Goal: Transaction & Acquisition: Book appointment/travel/reservation

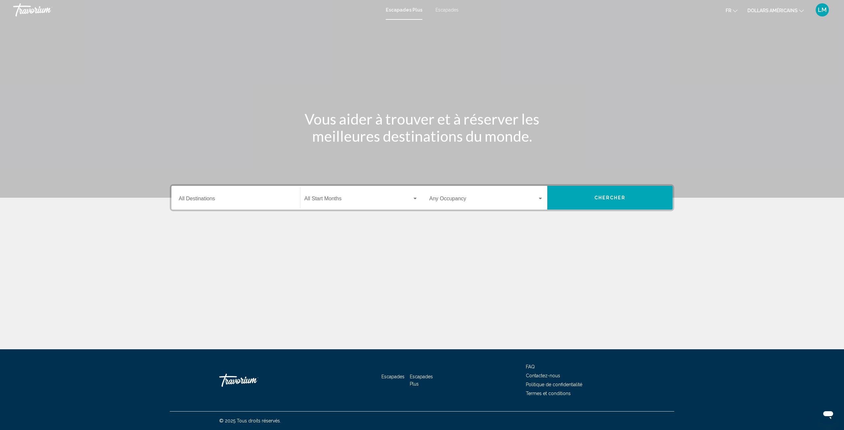
click at [451, 13] on div "Escapades Plus Escapades fr English Español Français Italiano Português русский…" at bounding box center [422, 10] width 844 height 14
click at [448, 10] on font "Escapades" at bounding box center [446, 9] width 23 height 5
click at [262, 195] on div "Destination All Destinations" at bounding box center [236, 198] width 114 height 21
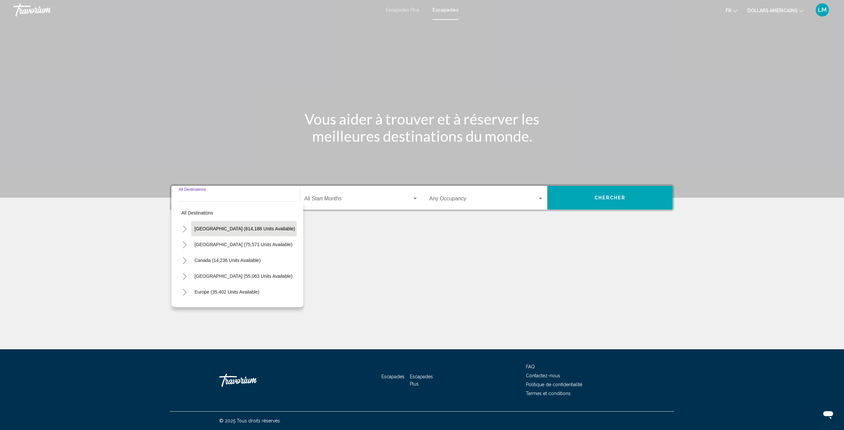
click at [258, 229] on span "United States (614,188 units available)" at bounding box center [244, 228] width 101 height 5
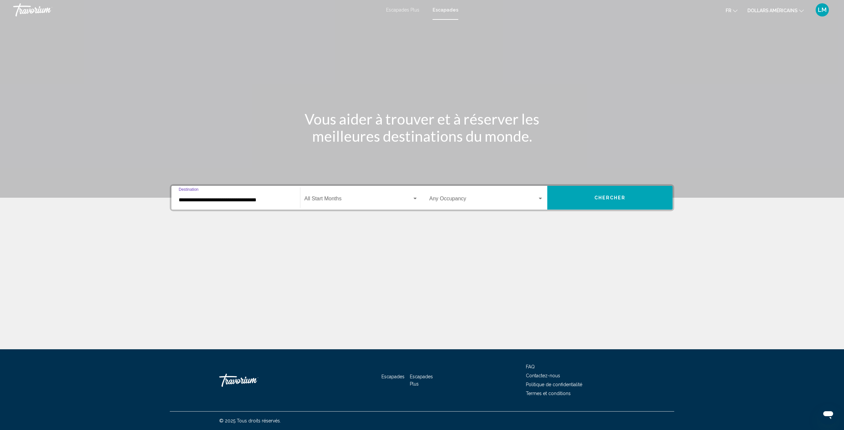
click at [268, 201] on input "**********" at bounding box center [236, 200] width 114 height 6
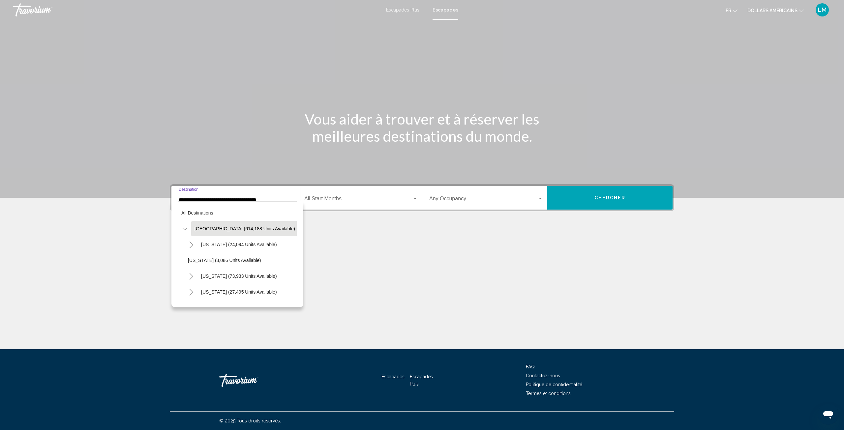
scroll to position [33, 0]
click at [190, 244] on icon "Toggle California (73,933 units available)" at bounding box center [191, 243] width 5 height 7
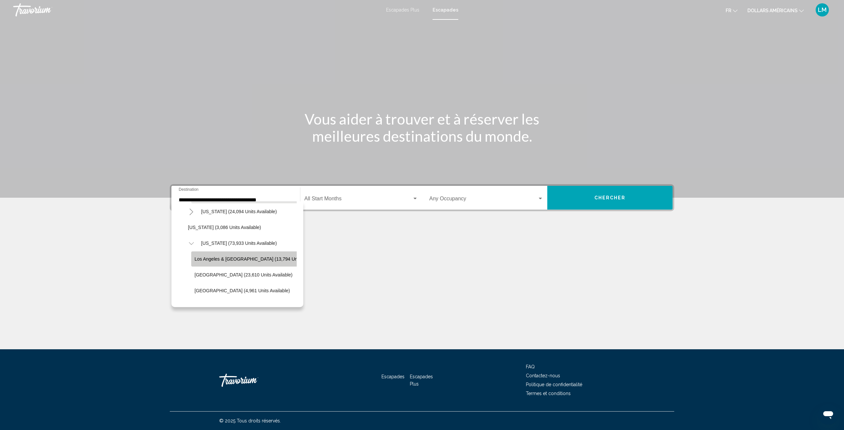
click at [263, 259] on span "Los Angeles & Anaheim (13,794 units available)" at bounding box center [258, 258] width 129 height 5
type input "**********"
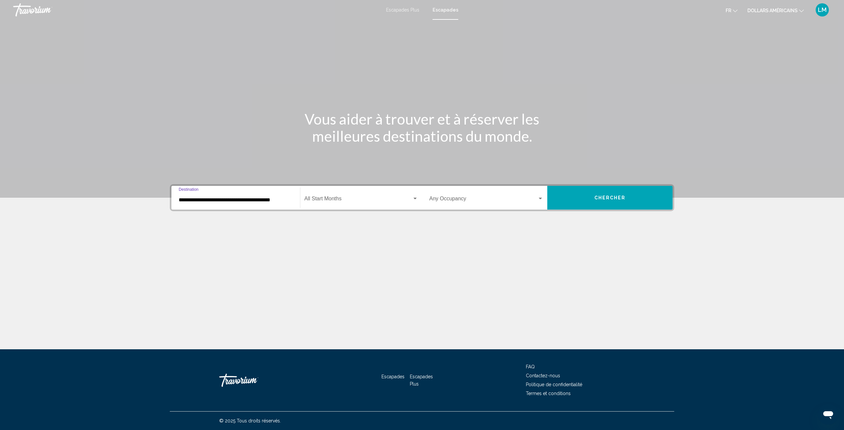
click at [351, 198] on span "Search widget" at bounding box center [358, 200] width 108 height 6
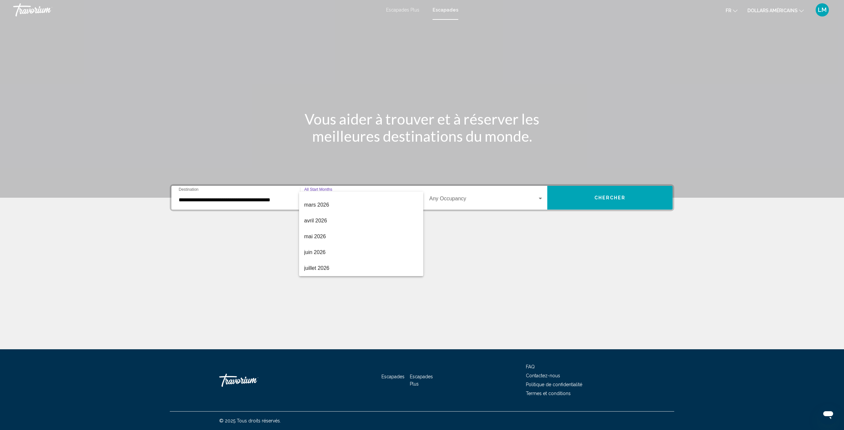
scroll to position [132, 0]
click at [344, 257] on span "juillet 2026" at bounding box center [361, 258] width 114 height 16
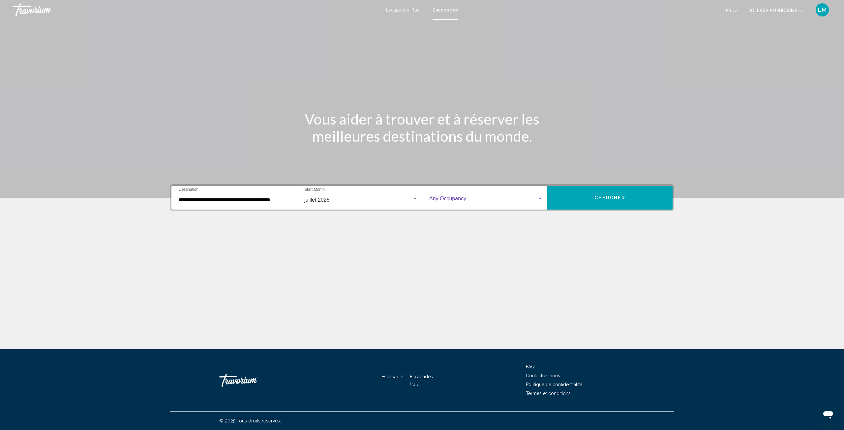
click at [472, 201] on span "Search widget" at bounding box center [483, 200] width 108 height 6
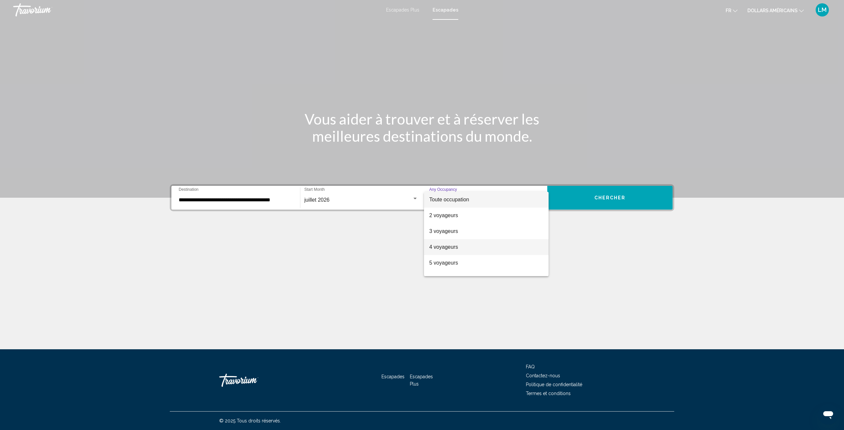
click at [468, 244] on span "4 voyageurs" at bounding box center [486, 247] width 114 height 16
click at [607, 198] on span "Chercher" at bounding box center [609, 197] width 31 height 5
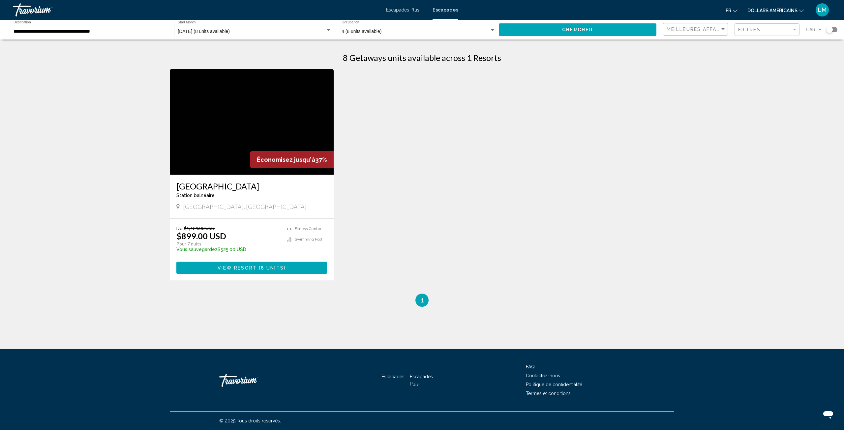
click at [413, 13] on div "Escapades Plus Escapades fr English Español Français Italiano Português русский…" at bounding box center [422, 10] width 844 height 14
click at [415, 9] on font "Escapades Plus" at bounding box center [402, 9] width 33 height 5
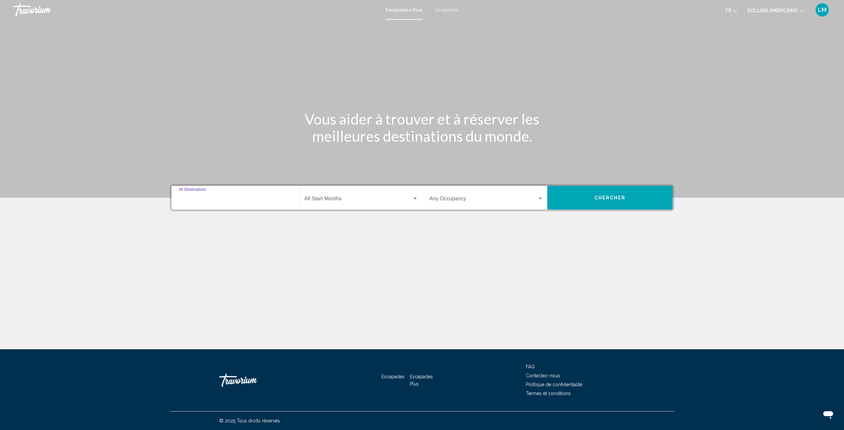
click at [250, 200] on input "Destination All Destinations" at bounding box center [236, 200] width 114 height 6
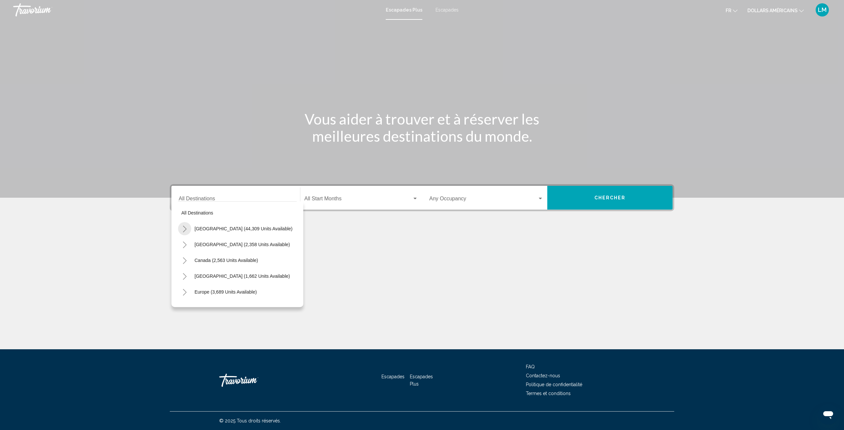
click at [186, 228] on icon "Toggle United States (44,309 units available)" at bounding box center [185, 229] width 4 height 7
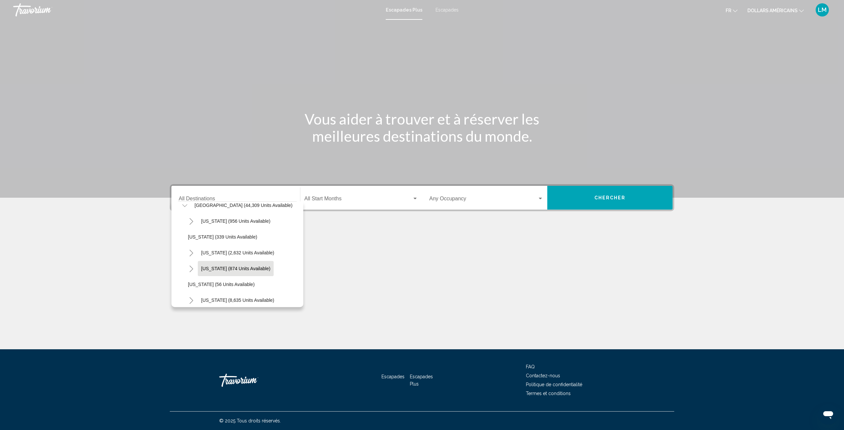
scroll to position [33, 0]
click at [244, 249] on button "California (2,632 units available)" at bounding box center [238, 243] width 80 height 15
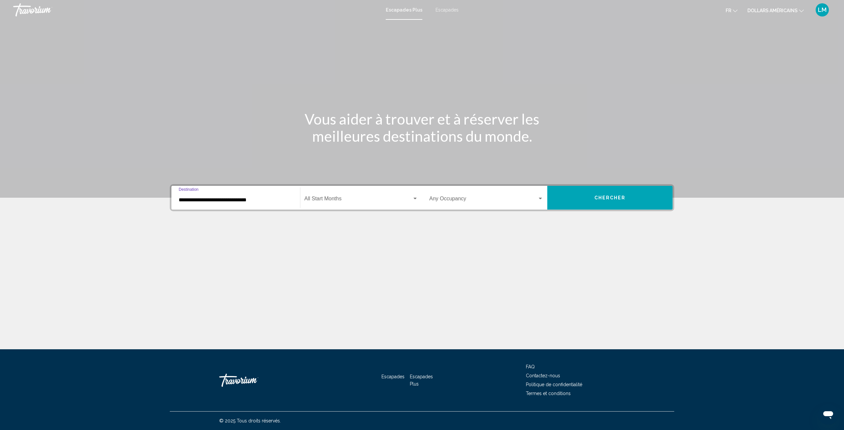
click at [271, 200] on input "**********" at bounding box center [236, 200] width 114 height 6
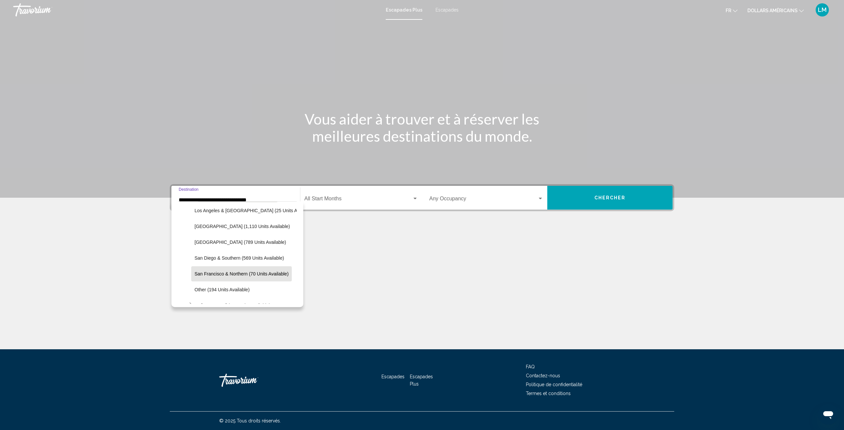
scroll to position [92, 0]
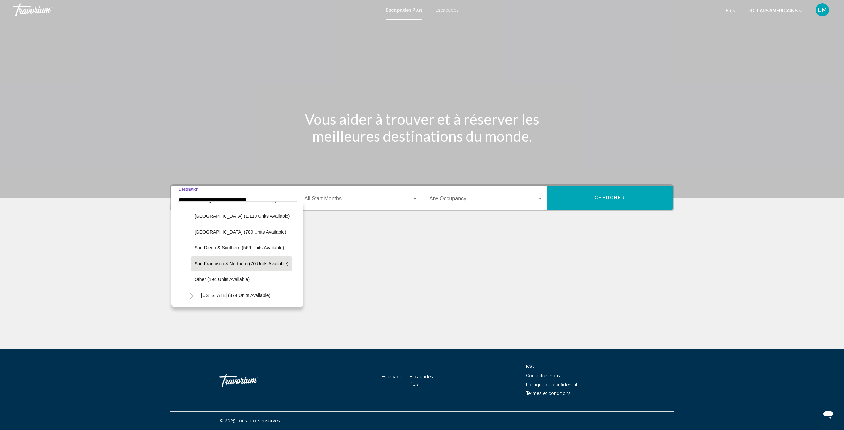
click at [236, 265] on span "San Francisco & Northern (70 units available)" at bounding box center [241, 263] width 94 height 5
type input "**********"
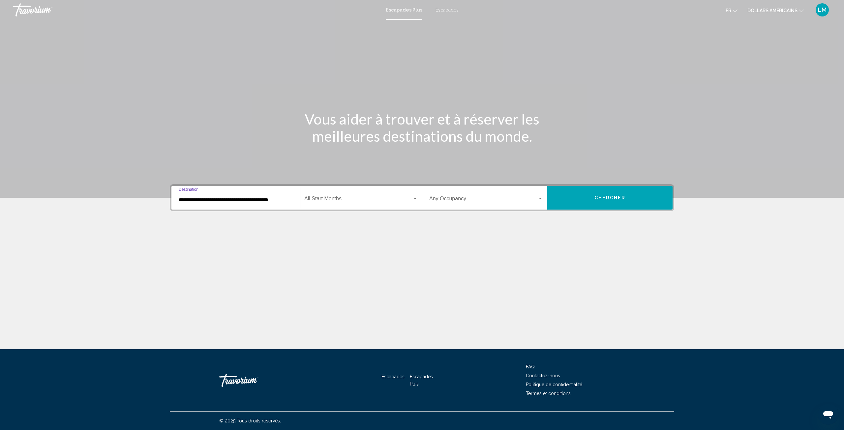
click at [338, 195] on div "Start Month All Start Months" at bounding box center [361, 198] width 114 height 21
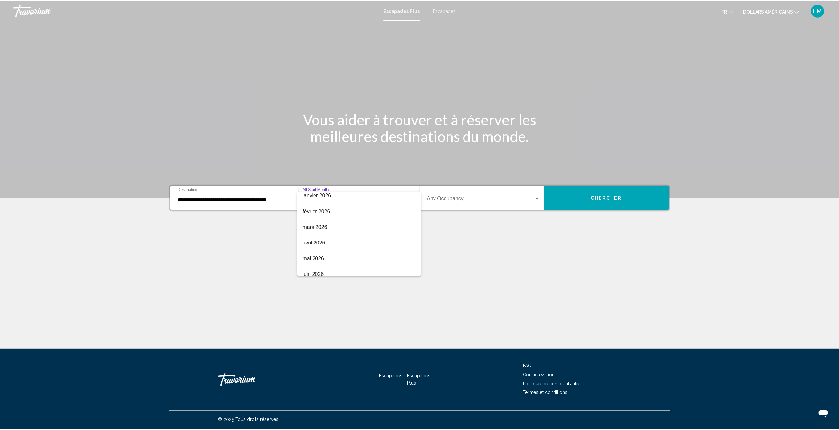
scroll to position [132, 0]
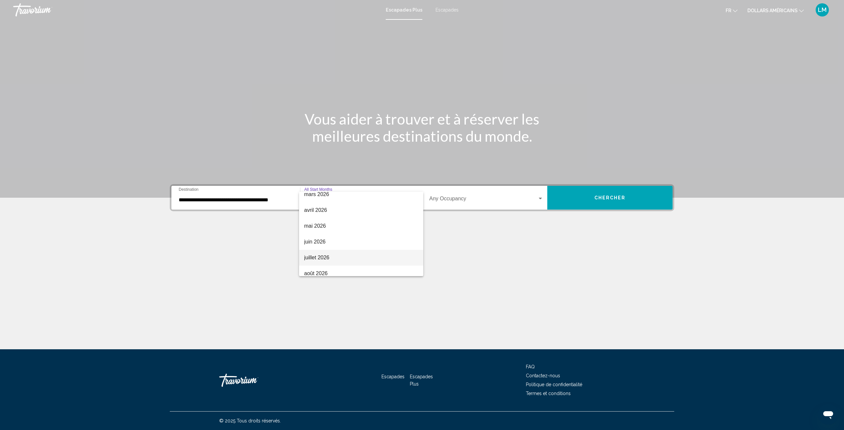
click at [334, 258] on span "juillet 2026" at bounding box center [361, 258] width 114 height 16
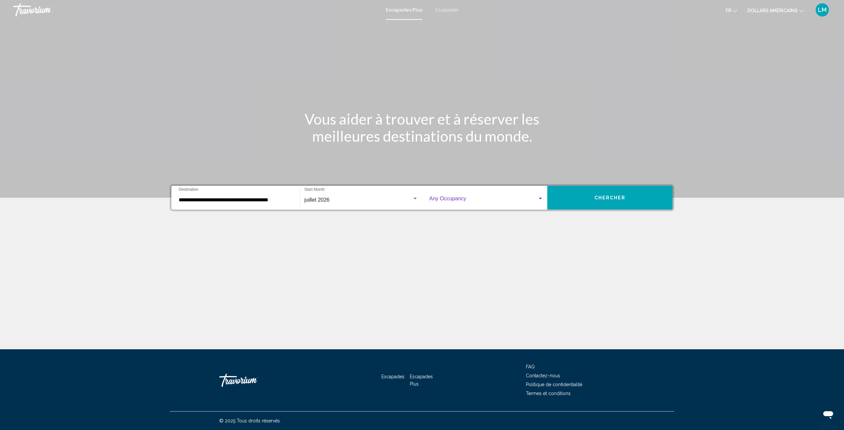
click at [455, 202] on span "Search widget" at bounding box center [483, 200] width 108 height 6
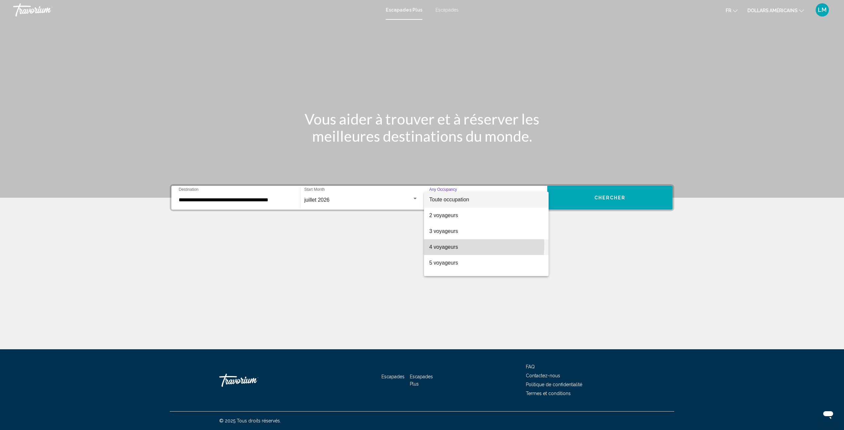
click at [454, 245] on font "4 voyageurs" at bounding box center [443, 247] width 29 height 6
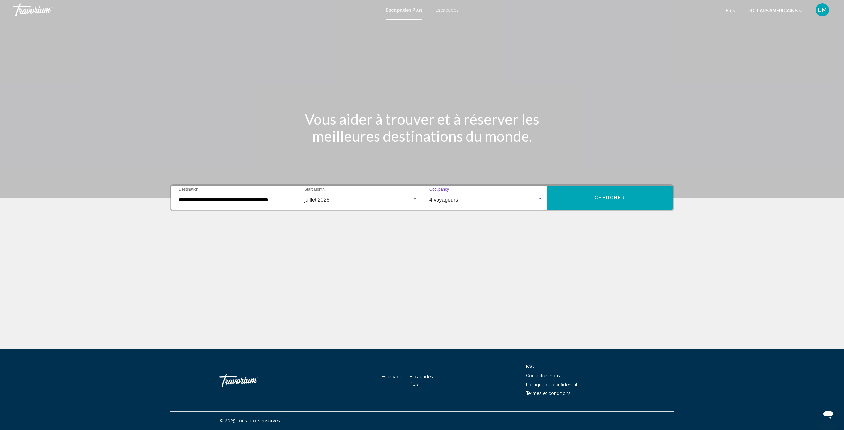
click at [608, 199] on span "Chercher" at bounding box center [609, 197] width 31 height 5
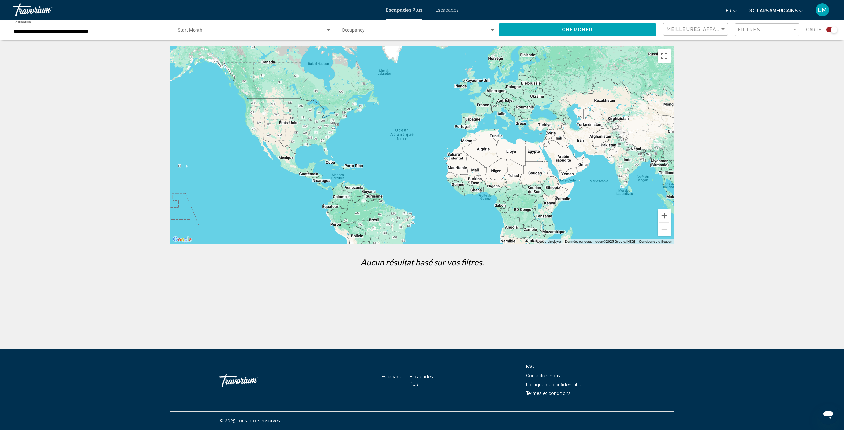
click at [206, 29] on div "Start Month All Start Months" at bounding box center [255, 30] width 154 height 18
click at [206, 31] on font "Tous les mois de début" at bounding box center [201, 31] width 46 height 5
click at [413, 35] on div "Occupancy Any Occupancy" at bounding box center [418, 30] width 154 height 18
click at [417, 32] on span "Toute occupation" at bounding box center [419, 32] width 154 height 14
click at [570, 32] on span "Chercher" at bounding box center [577, 29] width 31 height 5
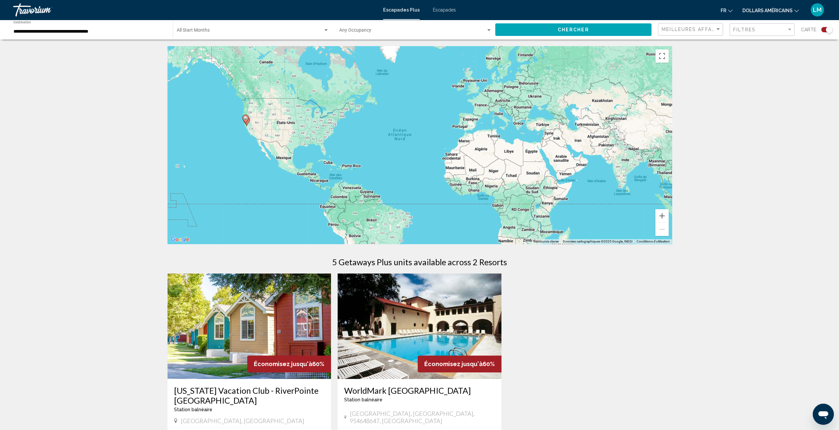
click at [441, 10] on font "Escapades" at bounding box center [444, 9] width 23 height 5
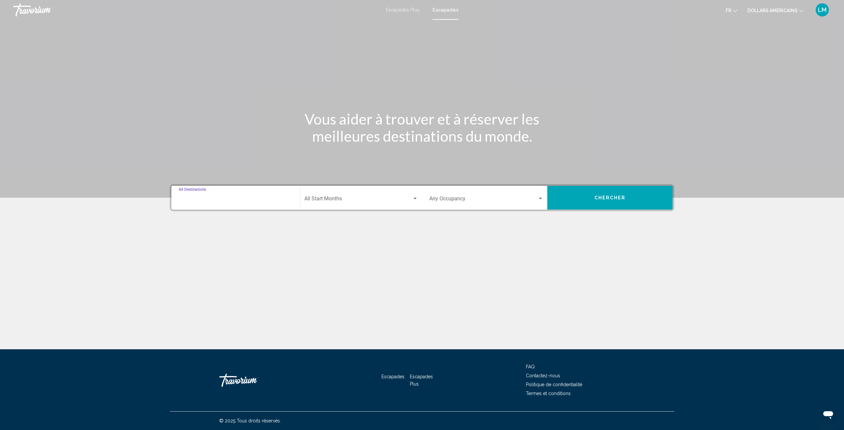
click at [260, 199] on input "Destination All Destinations" at bounding box center [236, 200] width 114 height 6
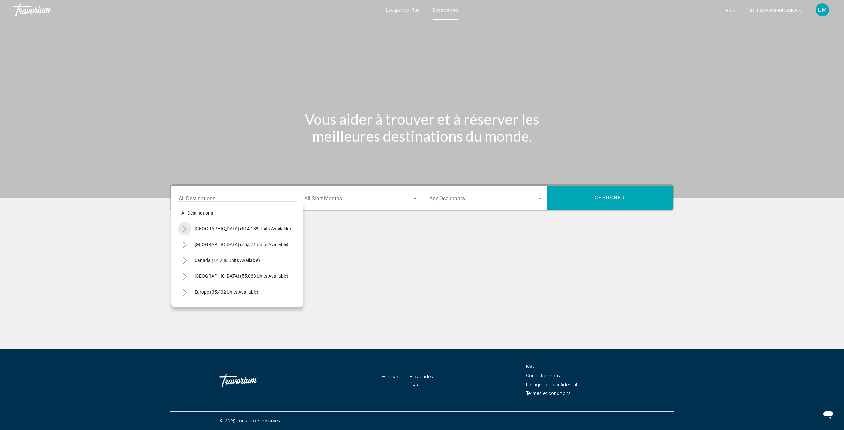
click at [183, 227] on icon "Toggle United States (614,188 units available)" at bounding box center [184, 229] width 5 height 7
click at [192, 244] on icon "Toggle California (73,933 units available)" at bounding box center [191, 243] width 4 height 7
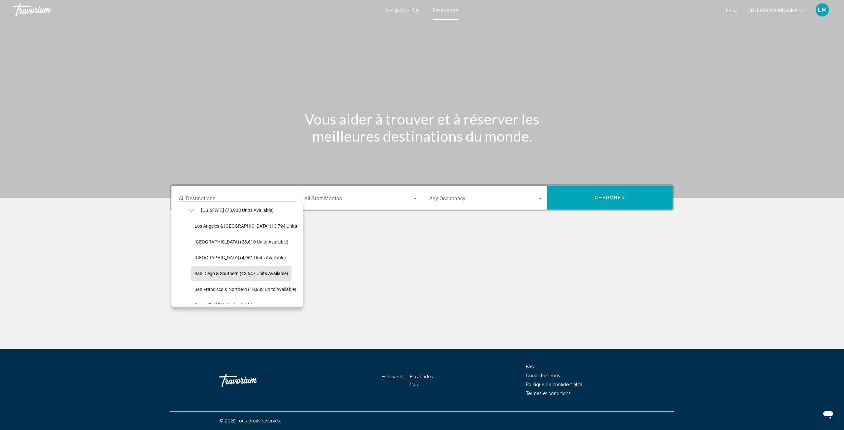
scroll to position [99, 0]
click at [216, 252] on button "San Francisco & Northern (10,832 units available)" at bounding box center [245, 256] width 108 height 15
type input "**********"
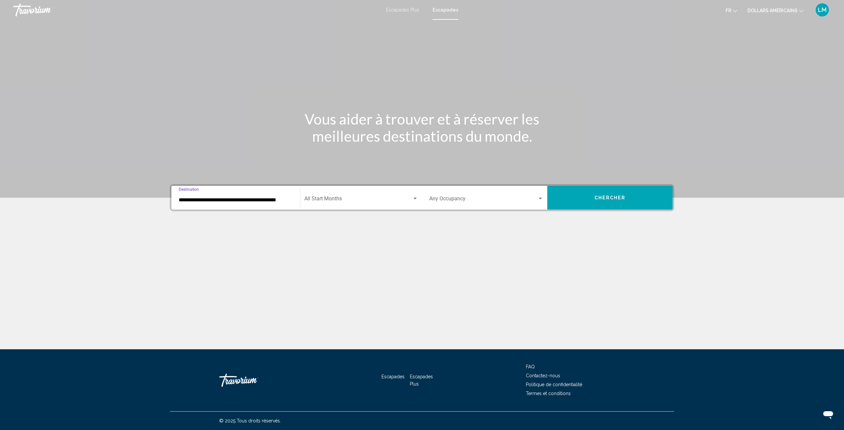
click at [351, 196] on div "Start Month All Start Months" at bounding box center [361, 198] width 114 height 21
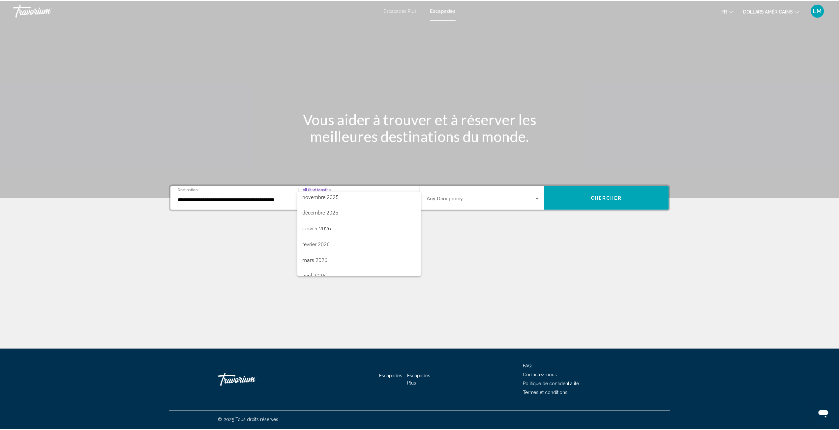
scroll to position [132, 0]
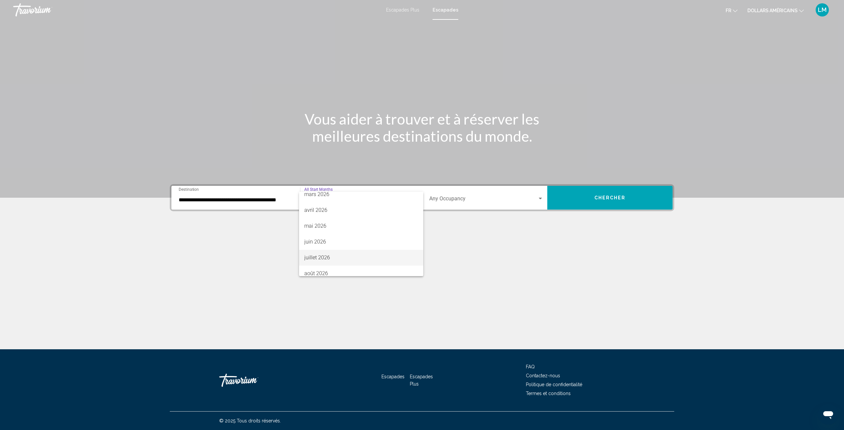
click at [348, 257] on span "juillet 2026" at bounding box center [361, 258] width 114 height 16
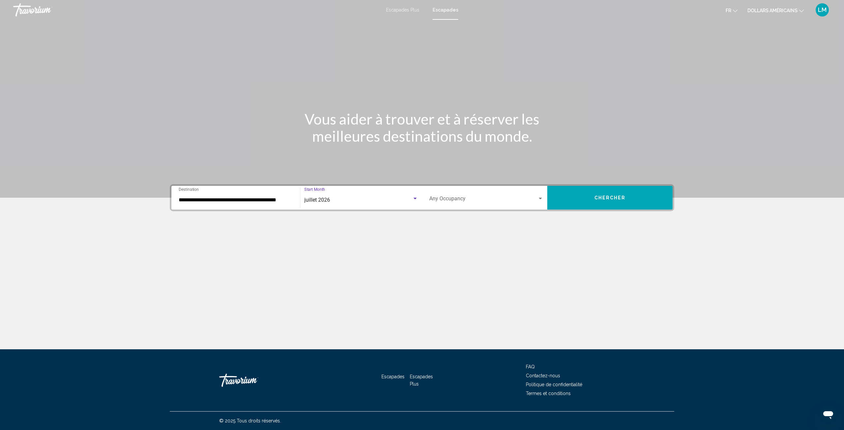
click at [457, 201] on span "Search widget" at bounding box center [483, 200] width 108 height 6
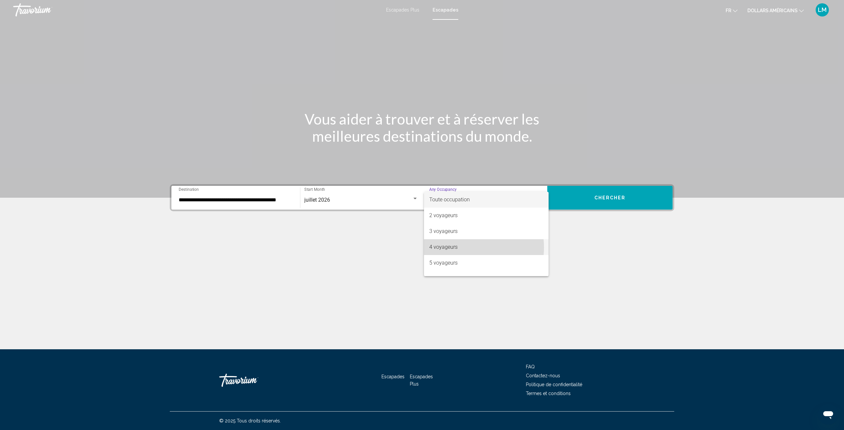
click at [463, 247] on span "4 voyageurs" at bounding box center [486, 247] width 114 height 16
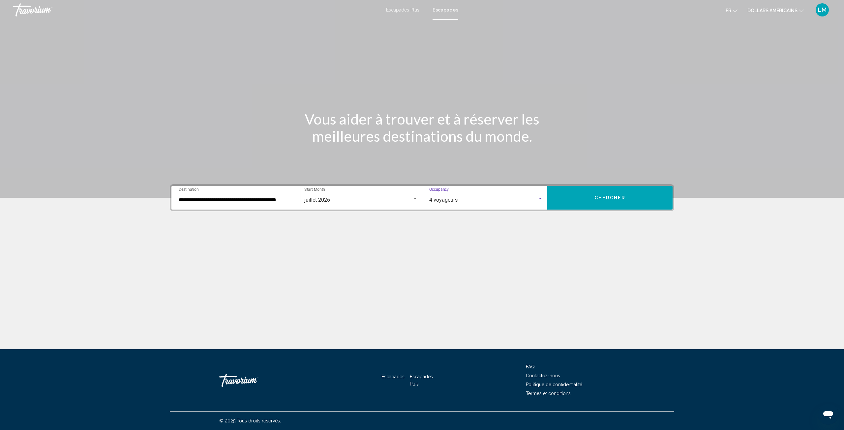
click at [618, 203] on button "Chercher" at bounding box center [609, 198] width 125 height 24
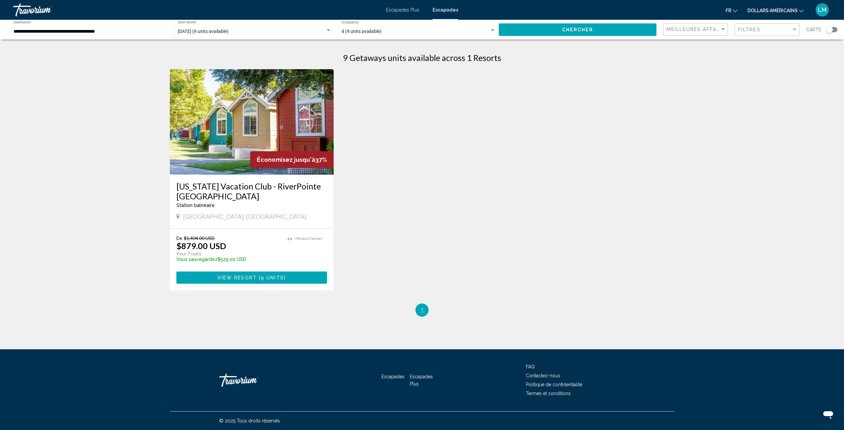
click at [271, 132] on img "Contenu principal" at bounding box center [252, 121] width 164 height 105
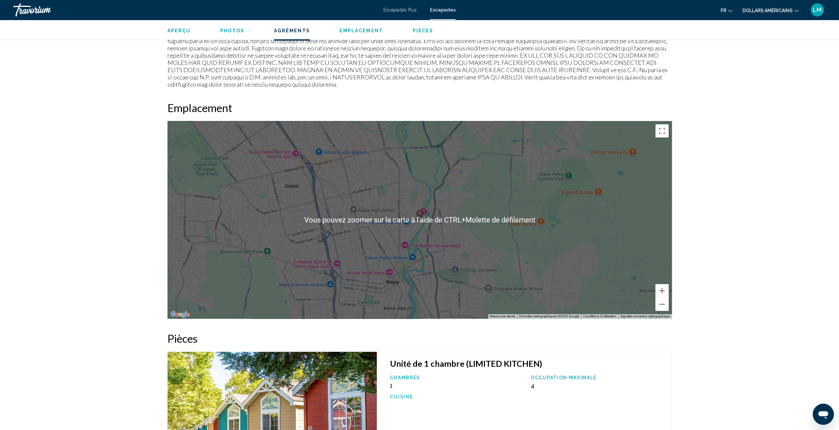
scroll to position [777, 0]
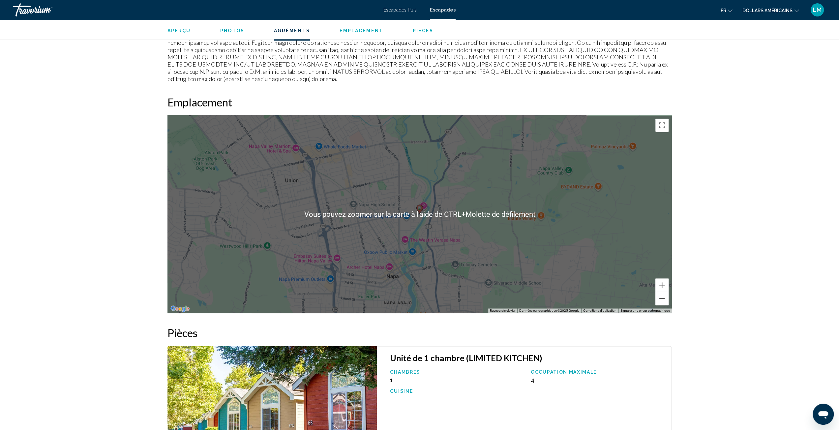
click at [664, 292] on button "Zoom arrière" at bounding box center [661, 298] width 13 height 13
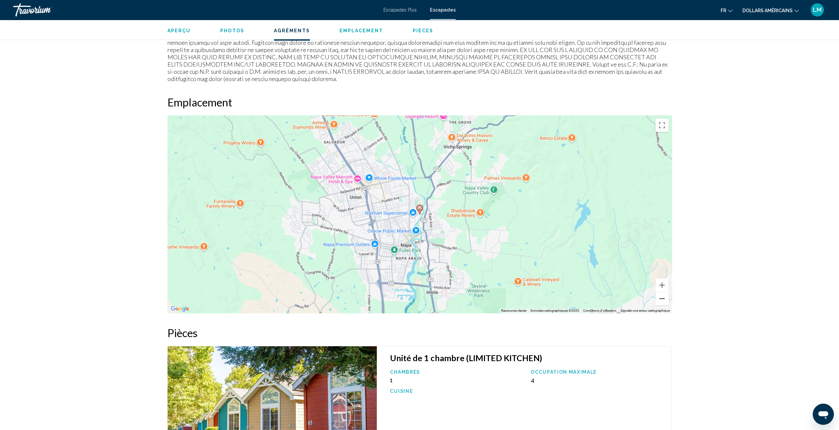
click at [666, 292] on button "Zoom arrière" at bounding box center [661, 298] width 13 height 13
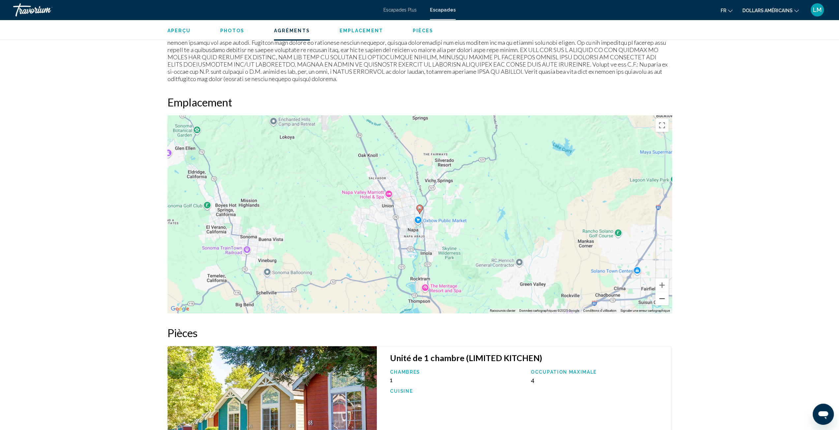
click at [666, 292] on button "Zoom arrière" at bounding box center [661, 298] width 13 height 13
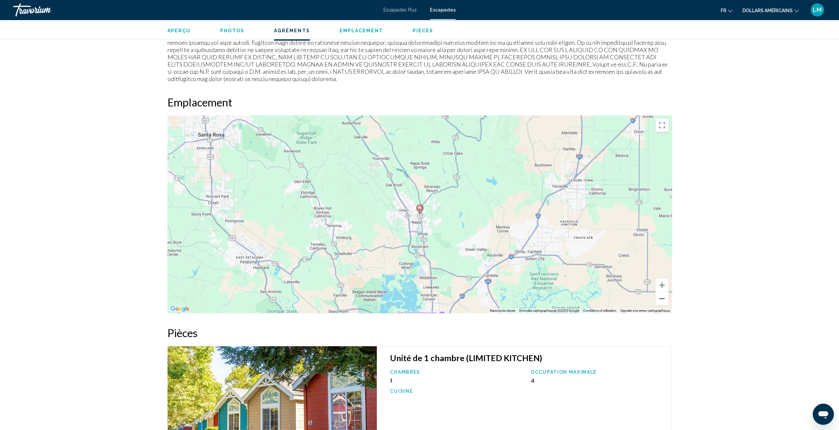
click at [666, 292] on button "Zoom arrière" at bounding box center [661, 298] width 13 height 13
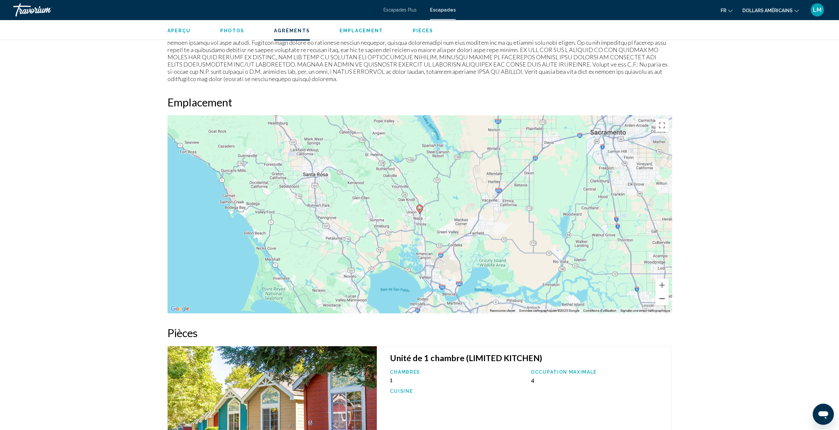
click at [668, 292] on button "Zoom arrière" at bounding box center [661, 298] width 13 height 13
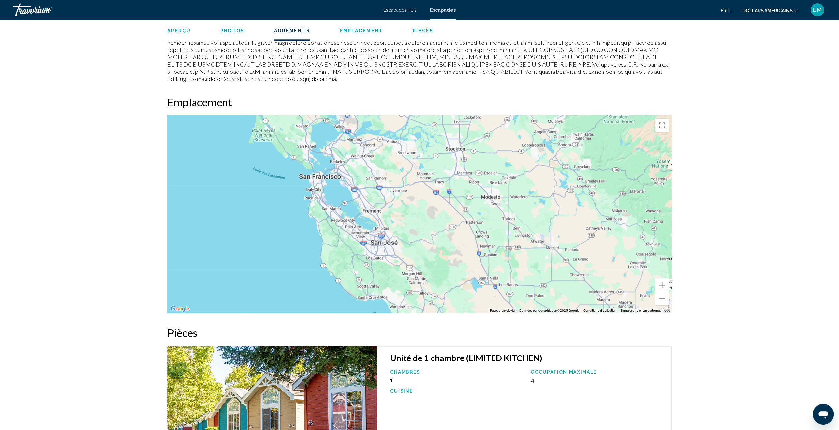
drag, startPoint x: 536, startPoint y: 264, endPoint x: 454, endPoint y: 146, distance: 144.2
click at [454, 146] on div "Pour activer le glissement avec le clavier, appuyez sur Alt+Entrée. Une fois ce…" at bounding box center [419, 214] width 504 height 198
click at [331, 167] on div "Pour activer le glissement avec le clavier, appuyez sur Alt+Entrée. Une fois ce…" at bounding box center [419, 214] width 504 height 198
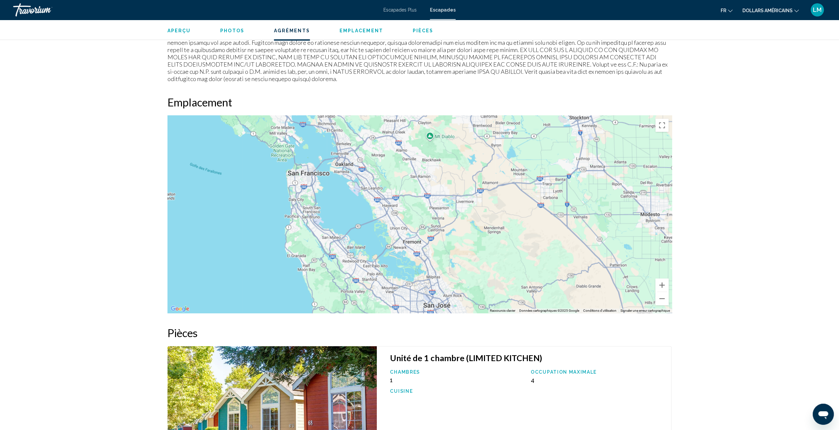
click at [306, 171] on div "Contenu principal" at bounding box center [419, 214] width 504 height 198
click at [306, 170] on div "Contenu principal" at bounding box center [419, 214] width 504 height 198
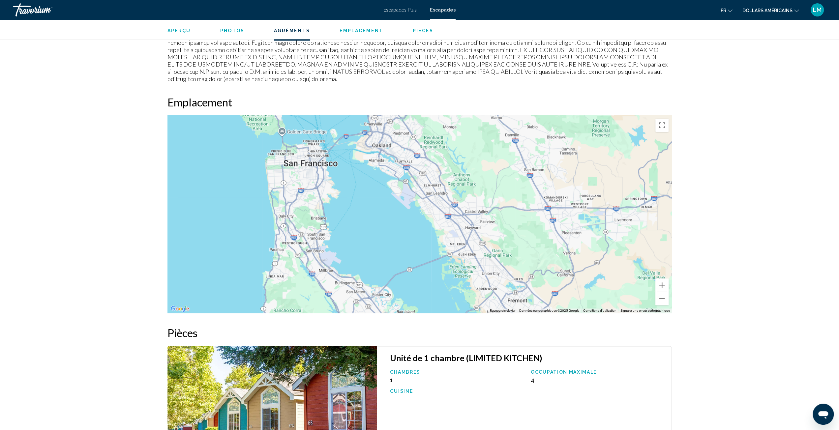
click at [313, 153] on div "Contenu principal" at bounding box center [419, 214] width 504 height 198
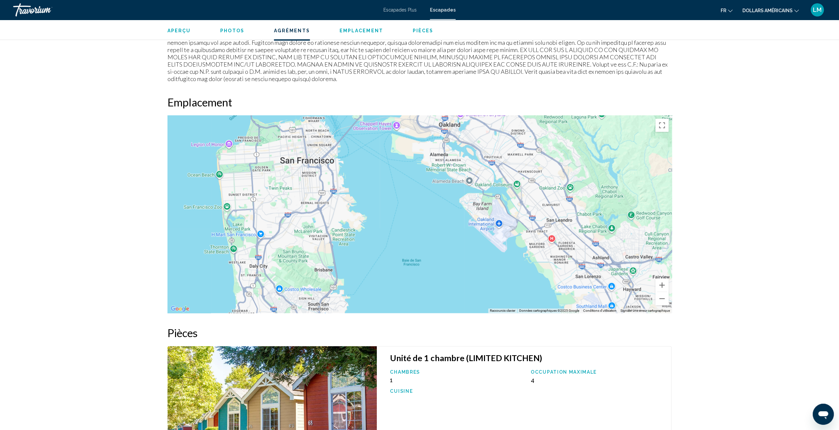
click at [317, 162] on div "Contenu principal" at bounding box center [419, 214] width 504 height 198
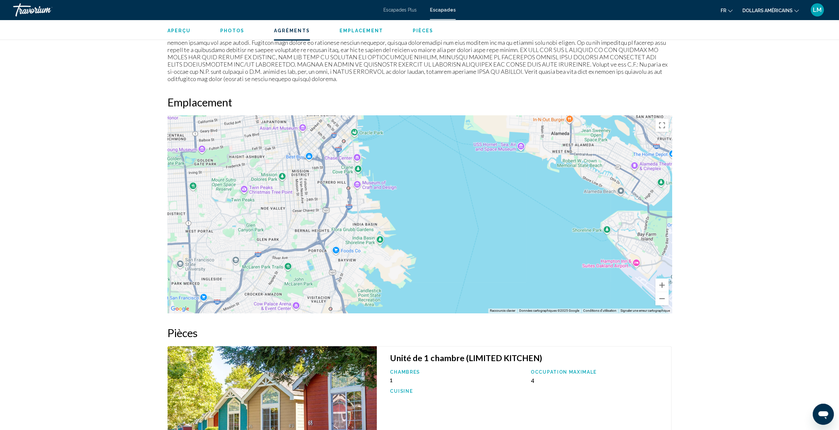
drag, startPoint x: 356, startPoint y: 143, endPoint x: 360, endPoint y: 146, distance: 4.6
click at [356, 143] on div "Contenu principal" at bounding box center [419, 214] width 504 height 198
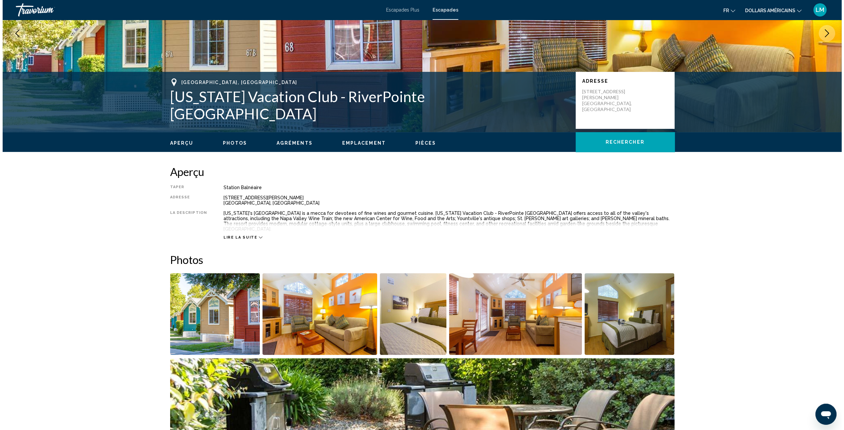
scroll to position [0, 0]
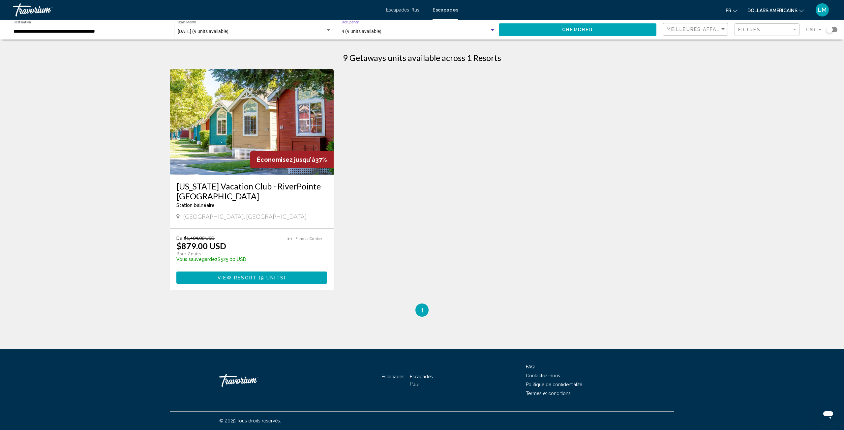
click at [457, 33] on div "4 (9 units available)" at bounding box center [415, 31] width 148 height 5
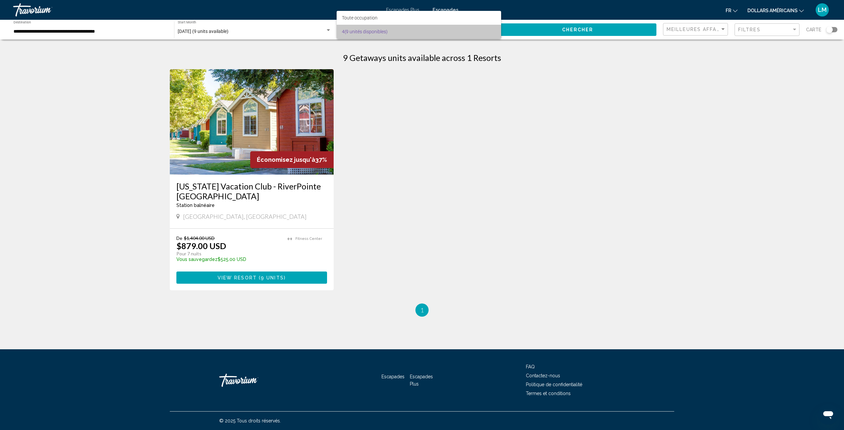
click at [457, 32] on span "4 (9 unités disponibles)" at bounding box center [419, 32] width 154 height 14
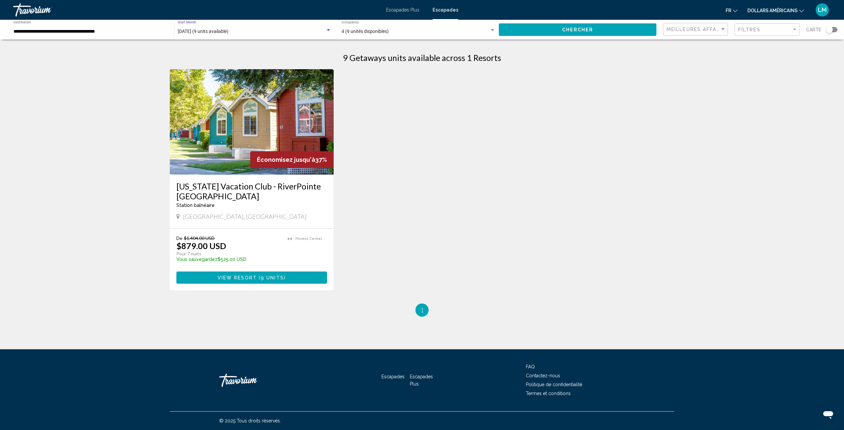
click at [204, 34] on span "juillet 2026 (9 units available)" at bounding box center [203, 31] width 51 height 5
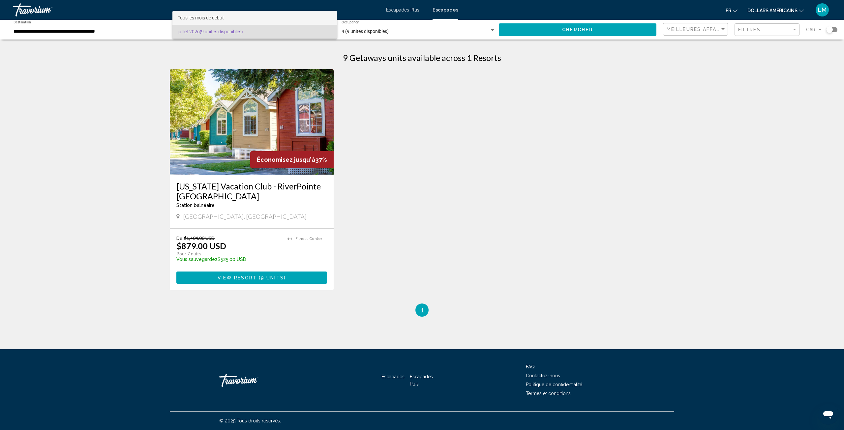
click at [225, 18] on span "Tous les mois de début" at bounding box center [255, 18] width 154 height 14
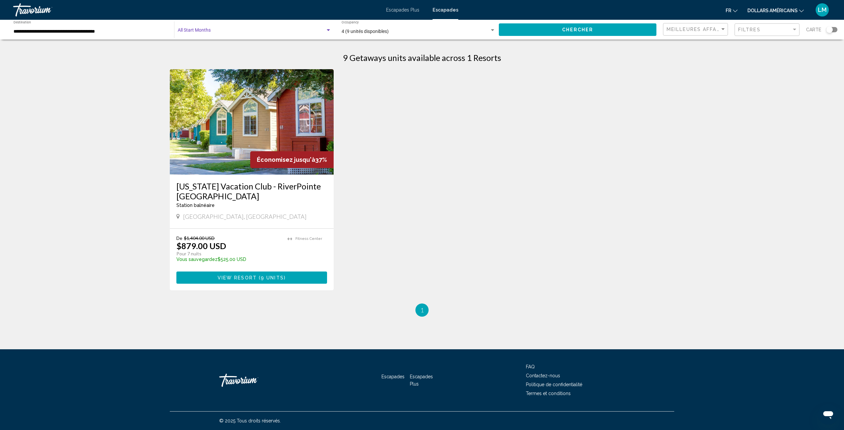
click at [558, 32] on button "Chercher" at bounding box center [578, 29] width 158 height 12
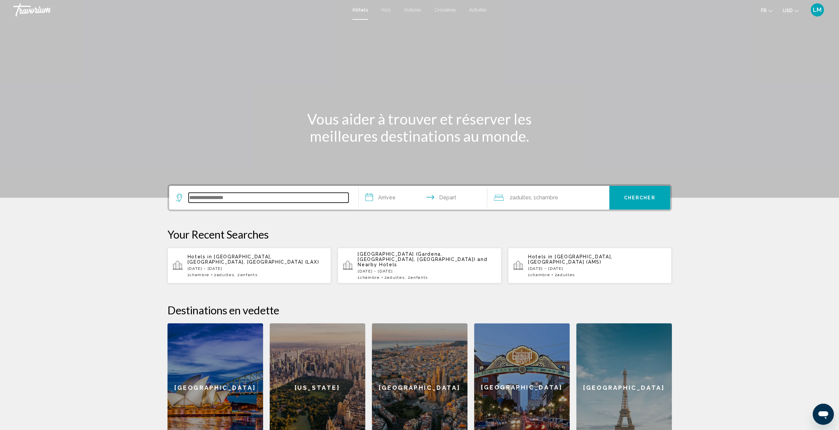
click at [238, 196] on input "Search widget" at bounding box center [268, 198] width 160 height 10
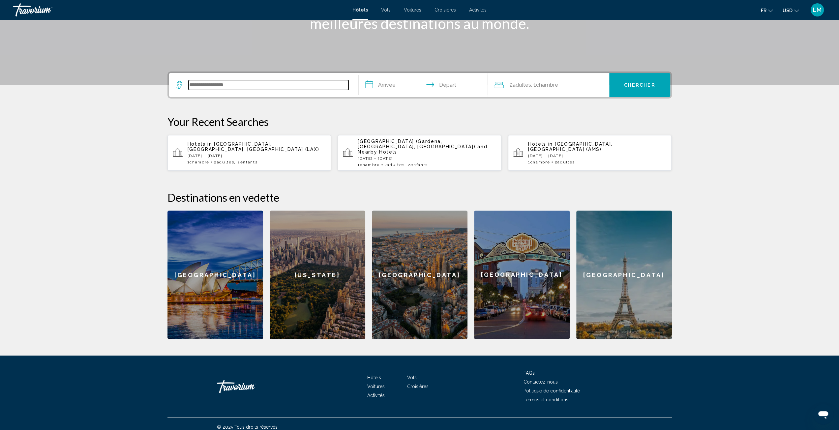
scroll to position [113, 0]
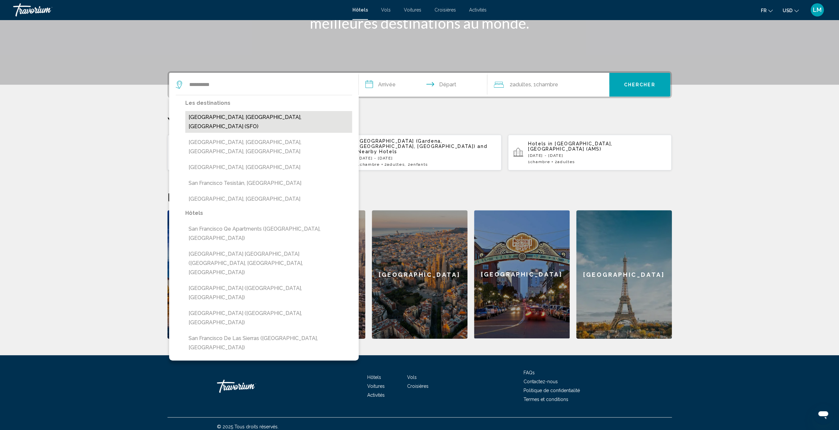
click at [248, 116] on button "San Francisco, CA, United States (SFO)" at bounding box center [268, 122] width 167 height 22
type input "**********"
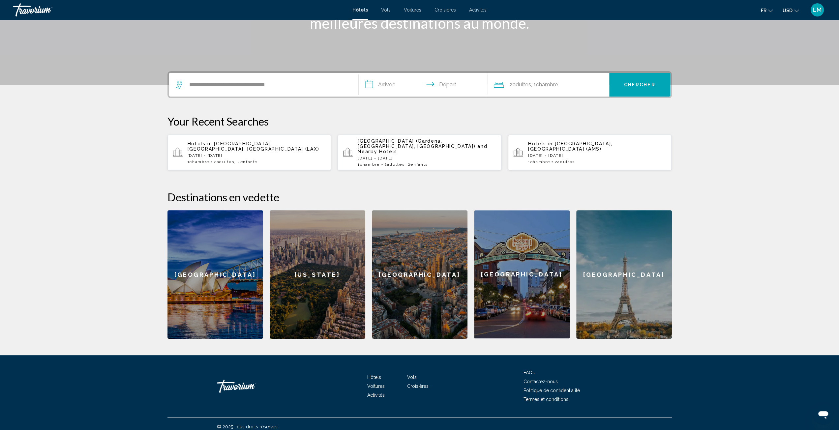
click at [392, 81] on input "**********" at bounding box center [424, 86] width 131 height 26
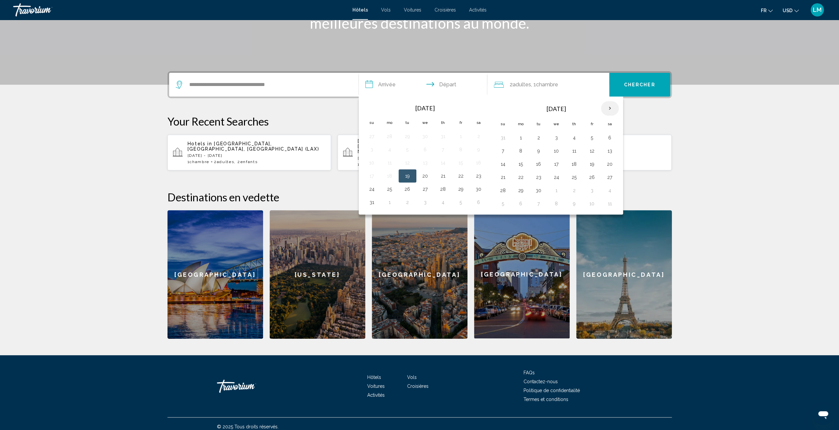
click at [607, 108] on th "Next month" at bounding box center [610, 108] width 18 height 14
click at [608, 107] on th "Next month" at bounding box center [610, 108] width 18 height 14
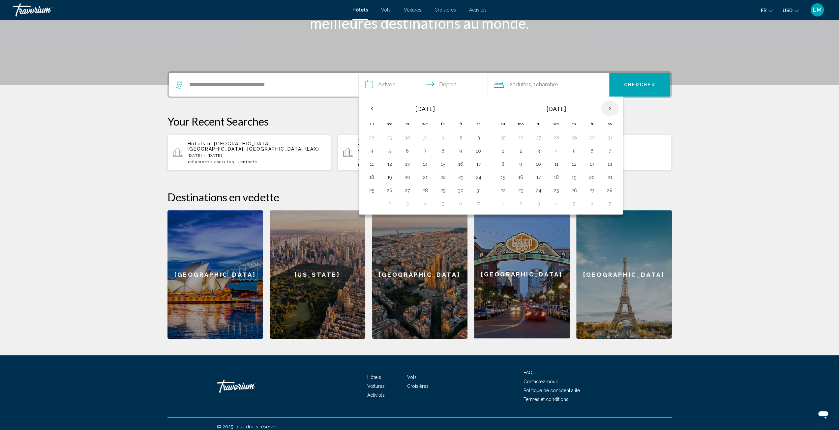
click at [608, 107] on th "Next month" at bounding box center [610, 108] width 18 height 14
click at [607, 108] on th "Next month" at bounding box center [610, 108] width 18 height 14
click at [607, 109] on th "Next month" at bounding box center [610, 108] width 18 height 14
click at [606, 110] on th "Next month" at bounding box center [610, 108] width 18 height 14
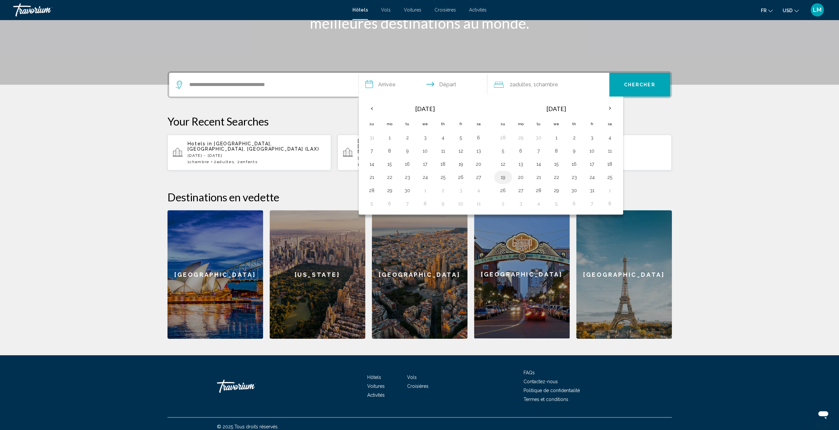
click at [503, 173] on button "19" at bounding box center [503, 177] width 11 height 9
click at [536, 176] on button "21" at bounding box center [538, 177] width 11 height 9
type input "**********"
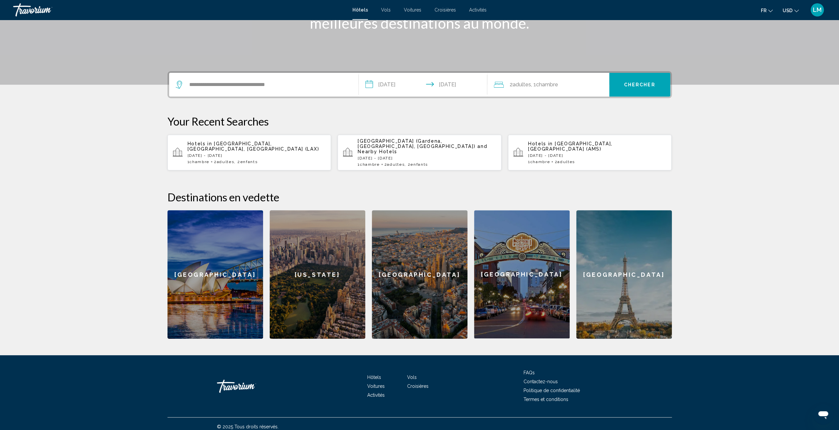
click at [544, 87] on span "Chambre" at bounding box center [547, 84] width 22 height 6
click at [600, 128] on icon "Increment children" at bounding box center [599, 128] width 6 height 8
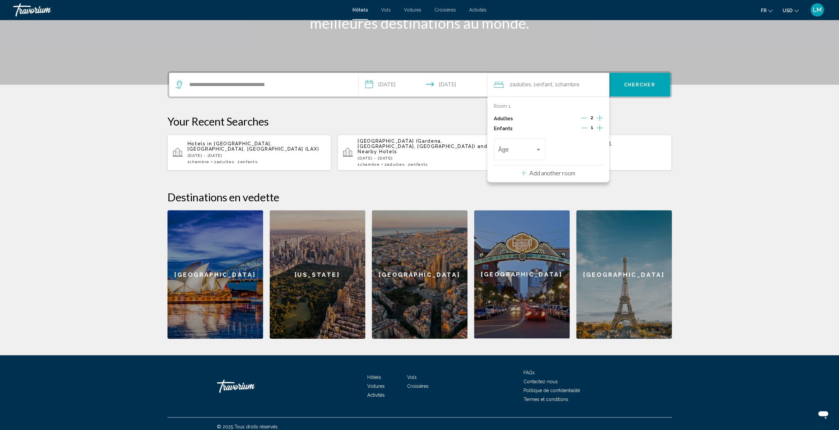
click at [600, 128] on icon "Increment children" at bounding box center [599, 128] width 6 height 8
click at [524, 148] on span "Travelers: 2 adults, 2 children" at bounding box center [516, 151] width 37 height 7
click at [511, 217] on span "13" at bounding box center [519, 217] width 43 height 18
click at [574, 151] on div "13" at bounding box center [573, 151] width 37 height 7
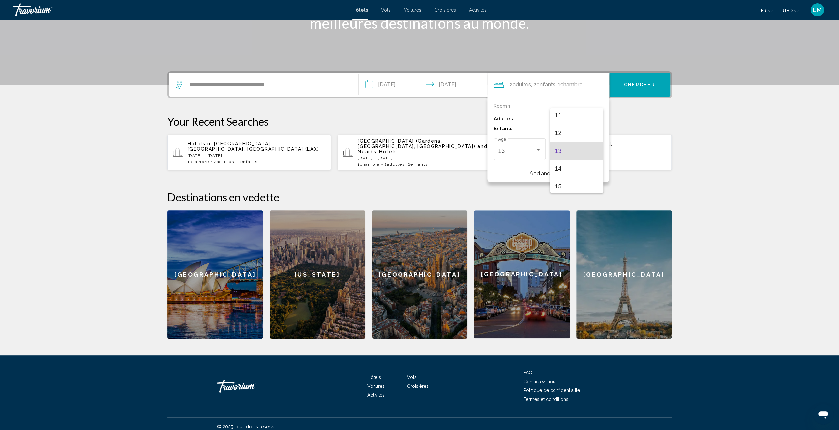
scroll to position [165, 0]
click at [584, 130] on span "10" at bounding box center [576, 130] width 43 height 18
click at [635, 91] on button "Chercher" at bounding box center [639, 85] width 61 height 24
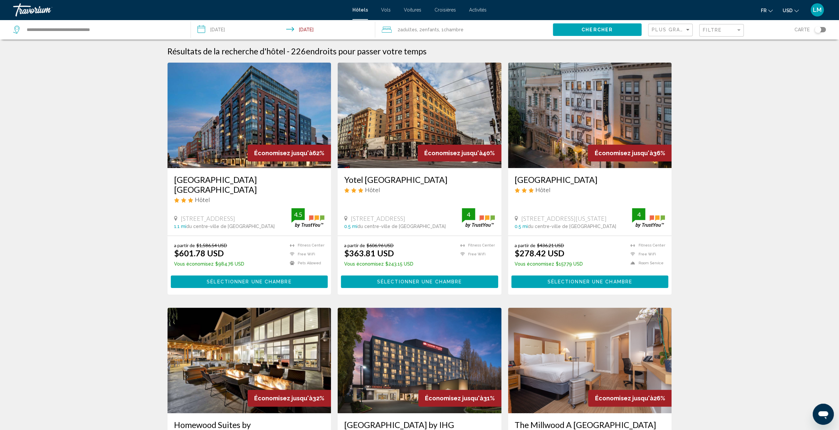
click at [792, 14] on button "USD USD ($) MXN (Mex$) CAD (Can$) GBP (£) EUR (€) AUD (A$) NZD (NZ$) CNY (CN¥)" at bounding box center [790, 11] width 16 height 10
click at [784, 58] on button "EUR (€)" at bounding box center [776, 60] width 33 height 9
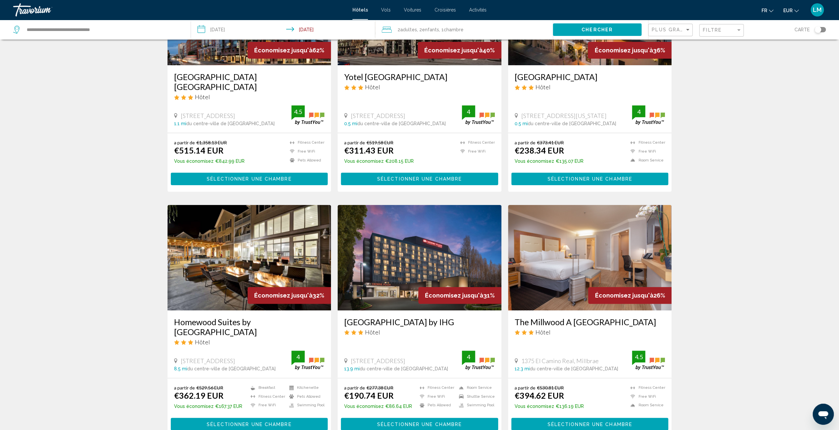
scroll to position [66, 0]
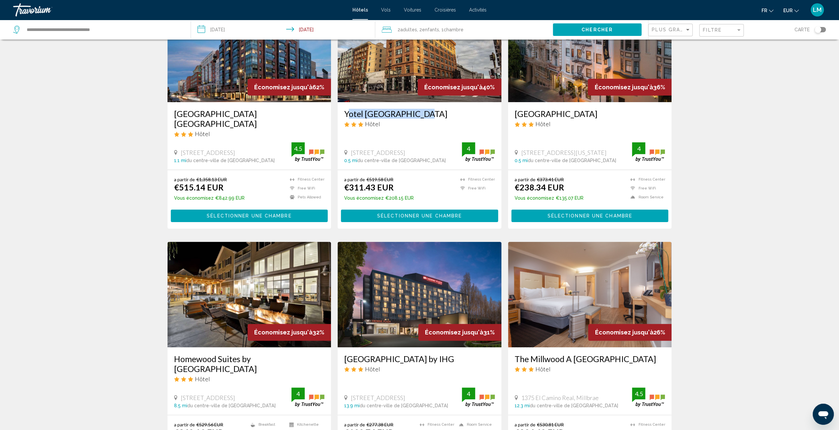
drag, startPoint x: 338, startPoint y: 110, endPoint x: 417, endPoint y: 113, distance: 79.5
click at [417, 113] on div "Yotel San Francisco Hôtel 1095 Market St, San Francisco 0.5 mi du centre-ville …" at bounding box center [419, 136] width 164 height 68
copy h3 "Yotel San Francisco"
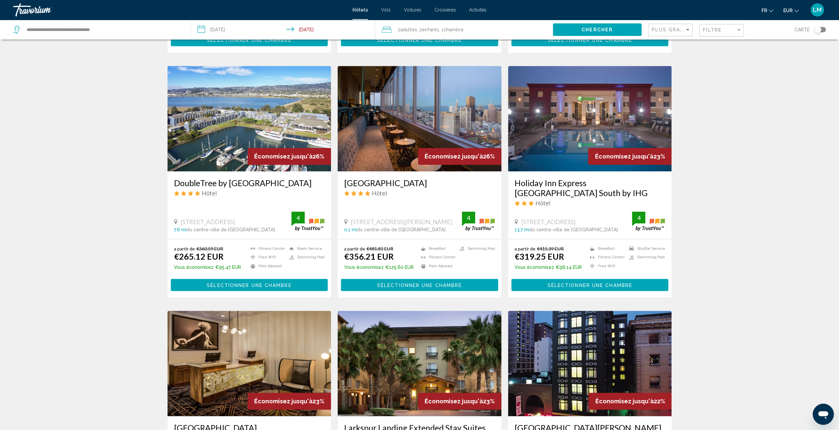
scroll to position [494, 0]
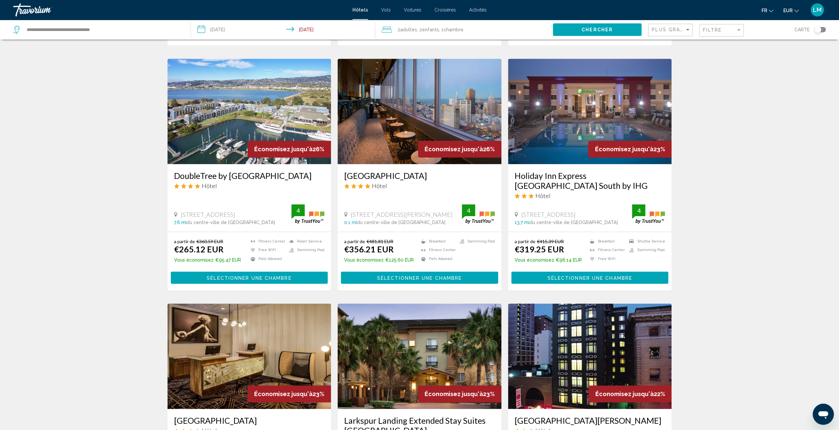
drag, startPoint x: 335, startPoint y: 165, endPoint x: 477, endPoint y: 168, distance: 141.7
click at [477, 168] on app-hotels-search-item "Économisez jusqu'à 26% Hilton San Francisco Union Square Hôtel 333 O'farrell St…" at bounding box center [419, 175] width 170 height 232
copy h3 "Hilton San Francisco Union Square"
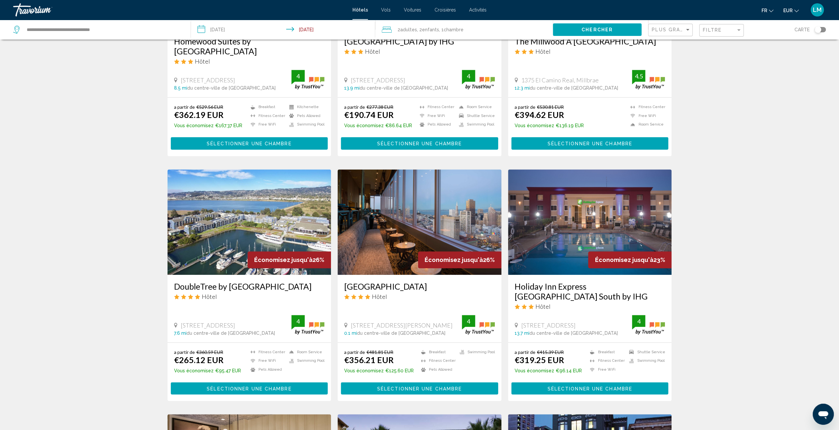
scroll to position [395, 0]
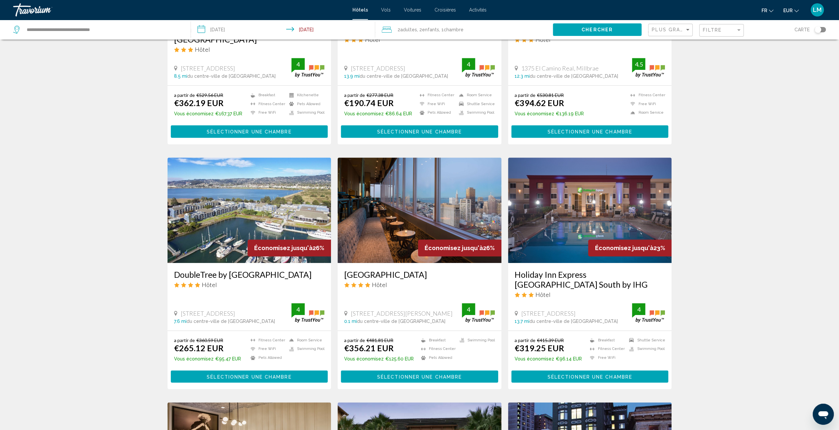
click at [444, 220] on img "Main content" at bounding box center [419, 210] width 164 height 105
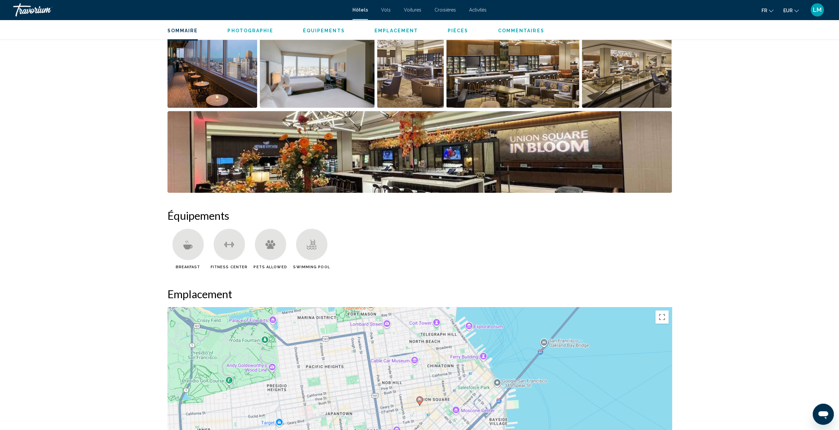
scroll to position [461, 0]
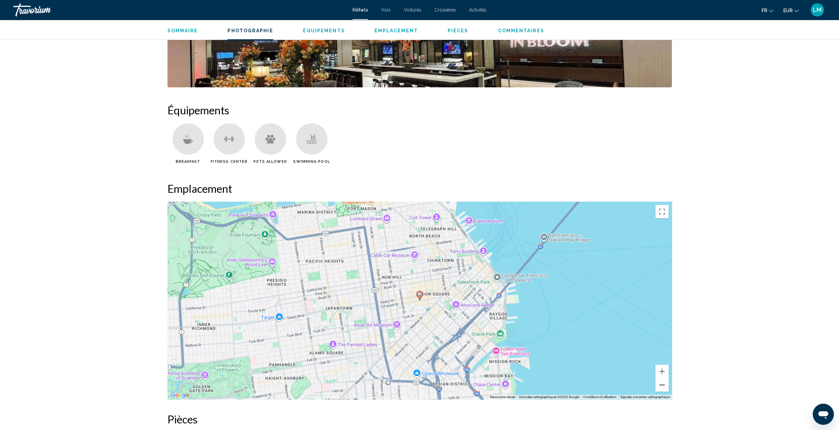
click at [660, 386] on button "Zoom arrière" at bounding box center [661, 384] width 13 height 13
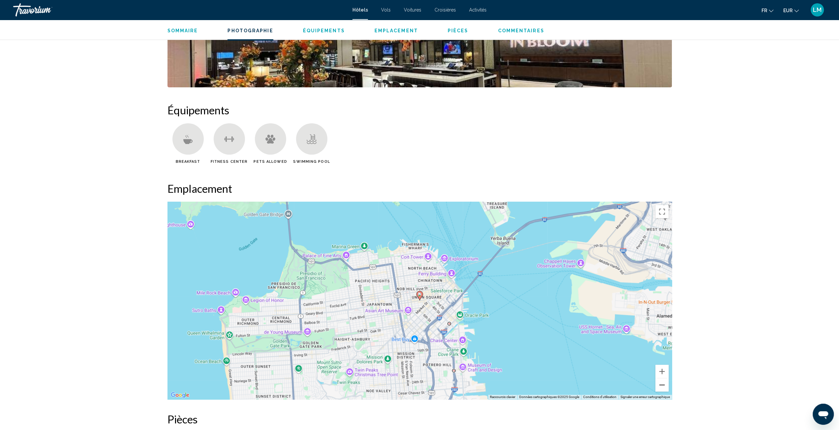
click at [660, 386] on button "Zoom arrière" at bounding box center [661, 384] width 13 height 13
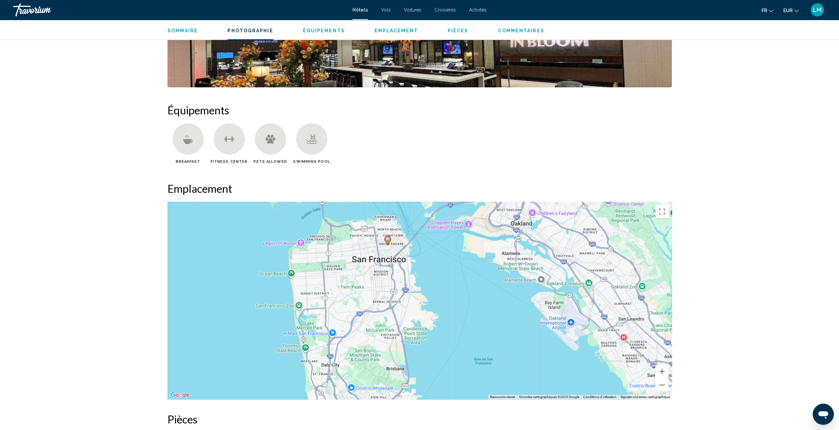
drag, startPoint x: 504, startPoint y: 347, endPoint x: 472, endPoint y: 291, distance: 64.7
click at [472, 291] on div "Pour activer le glissement avec le clavier, appuyez sur Alt+Entrée. Une fois ce…" at bounding box center [419, 301] width 504 height 198
